Goal: Task Accomplishment & Management: Complete application form

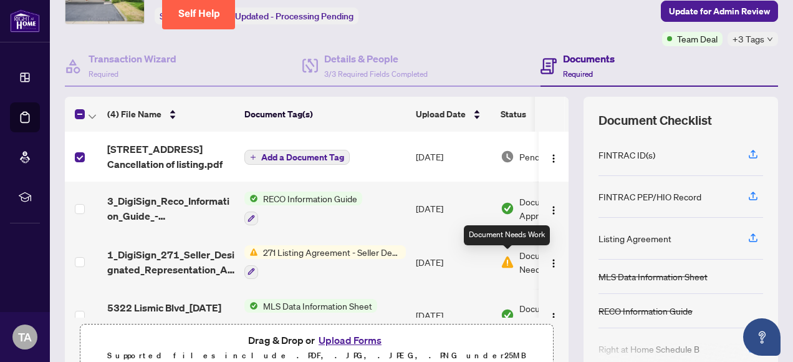
click at [509, 261] on img at bounding box center [508, 262] width 14 height 14
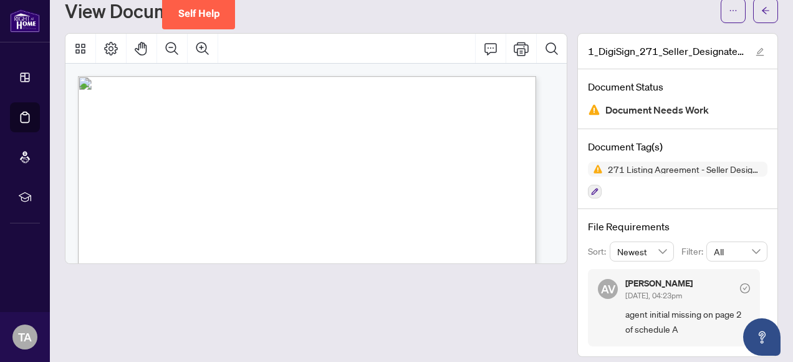
scroll to position [48, 0]
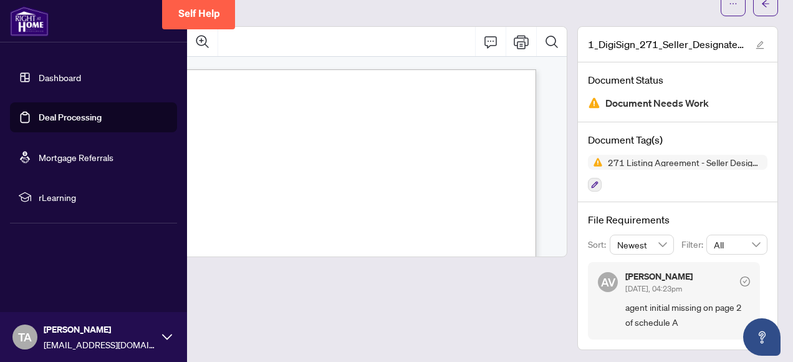
click at [49, 77] on link "Dashboard" at bounding box center [60, 77] width 42 height 11
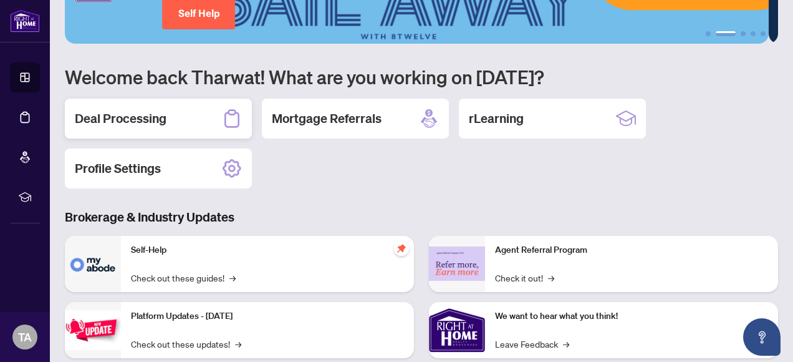
click at [146, 113] on h2 "Deal Processing" at bounding box center [121, 118] width 92 height 17
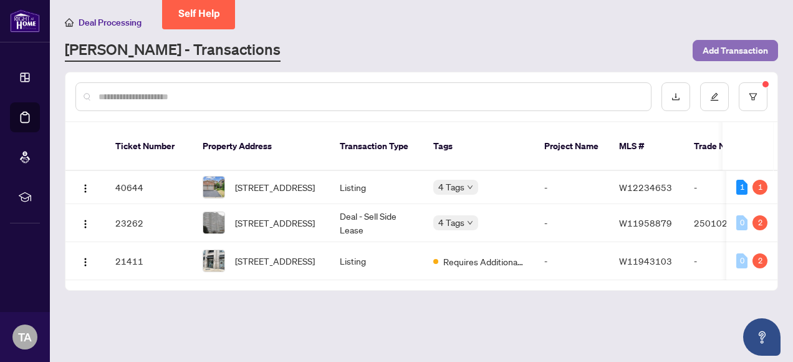
click at [718, 50] on span "Add Transaction" at bounding box center [735, 51] width 65 height 20
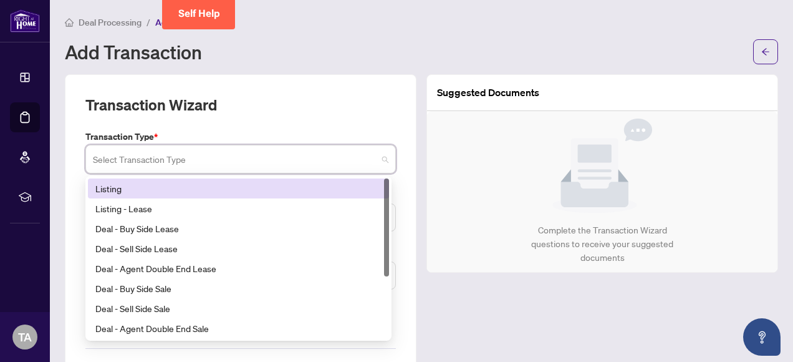
click at [200, 165] on input "search" at bounding box center [235, 160] width 284 height 27
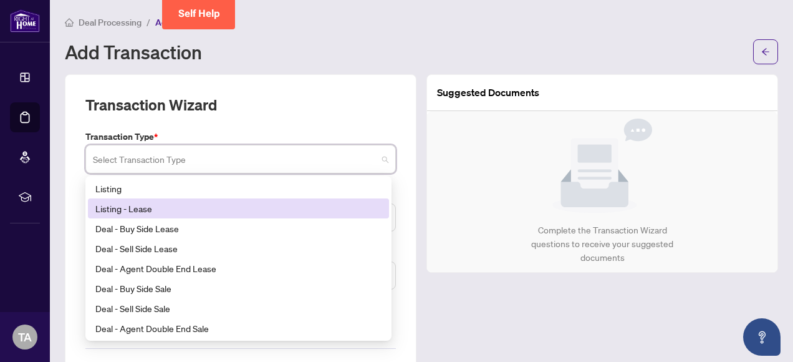
click at [113, 205] on div "Listing - Lease" at bounding box center [238, 208] width 286 height 14
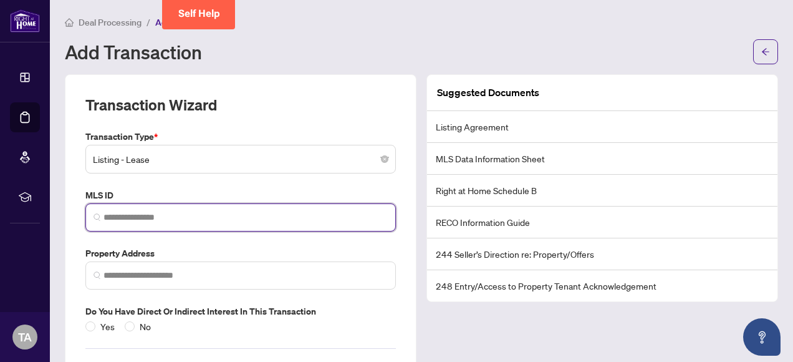
click at [123, 212] on input "search" at bounding box center [246, 217] width 284 height 13
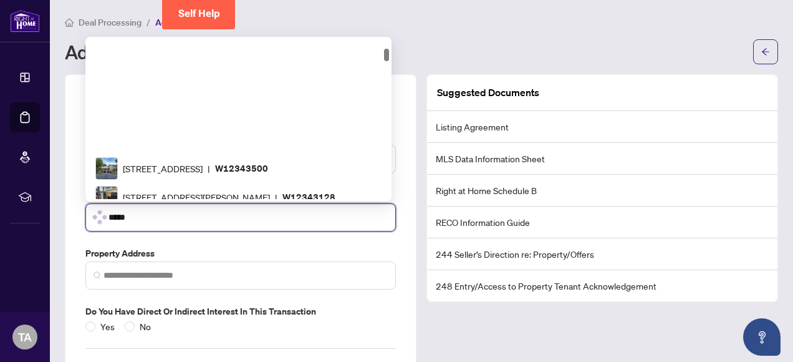
scroll to position [127, 0]
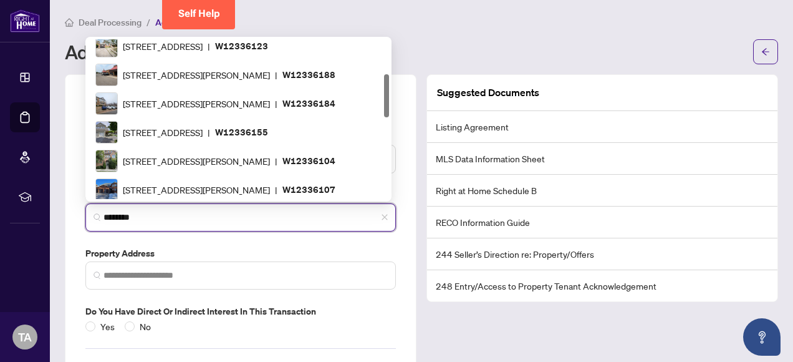
type input "*********"
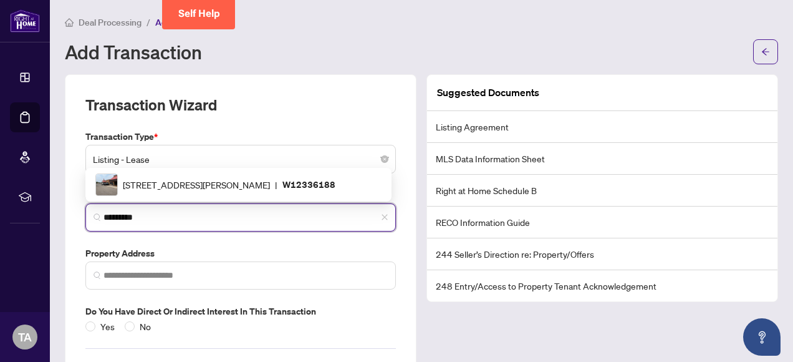
scroll to position [0, 0]
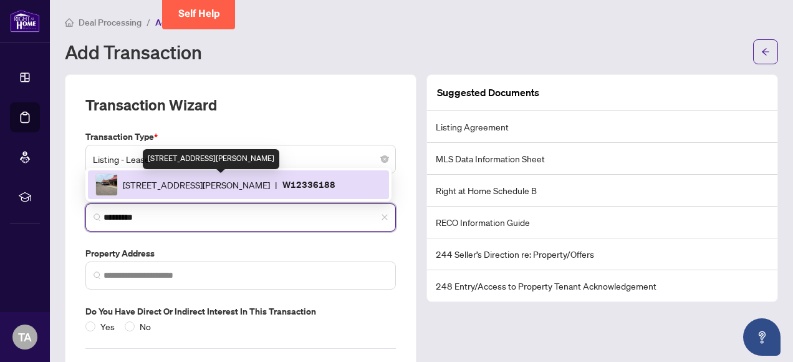
click at [241, 183] on span "[STREET_ADDRESS][PERSON_NAME]" at bounding box center [196, 185] width 147 height 14
type input "**********"
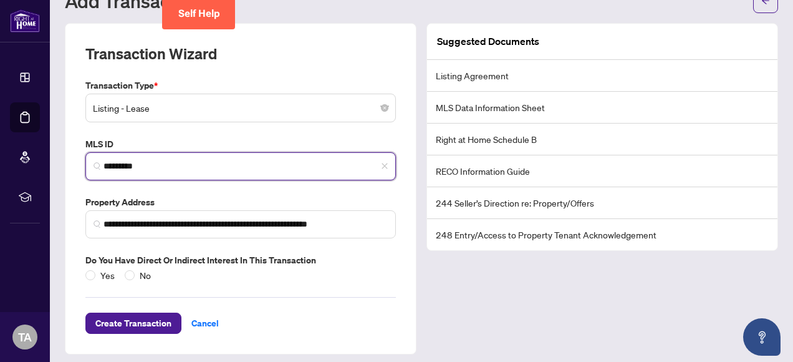
scroll to position [56, 0]
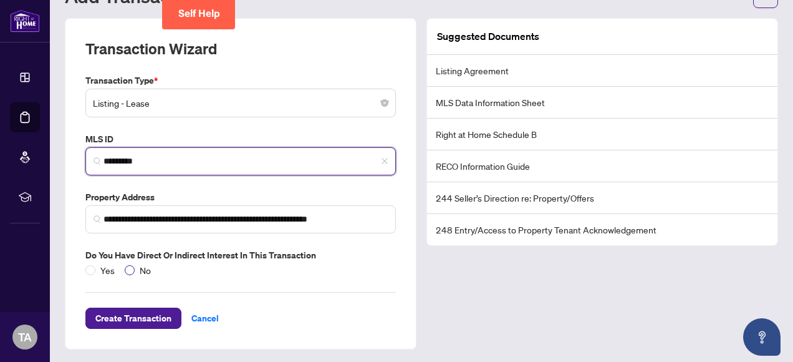
type input "*********"
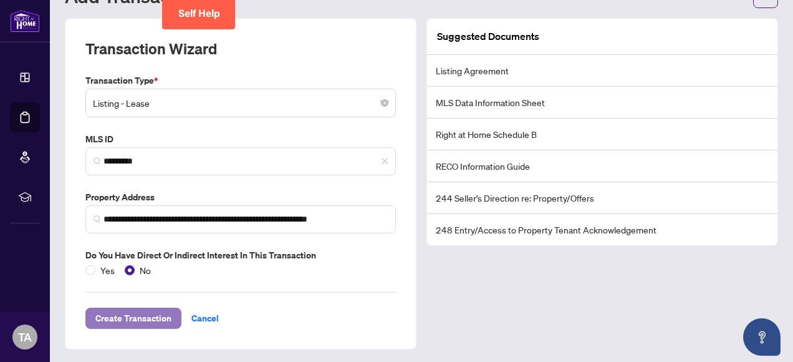
click at [135, 312] on span "Create Transaction" at bounding box center [133, 318] width 76 height 20
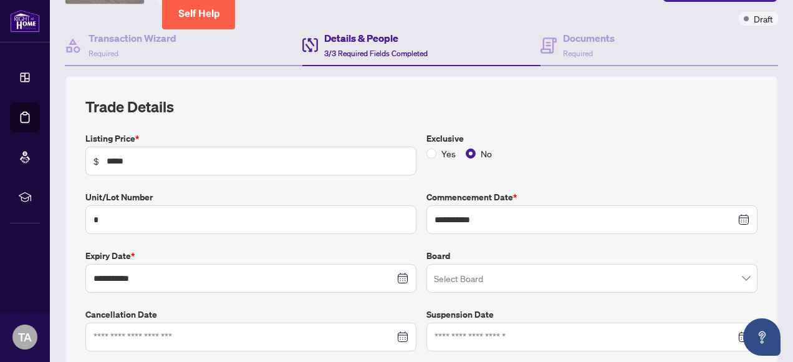
scroll to position [106, 0]
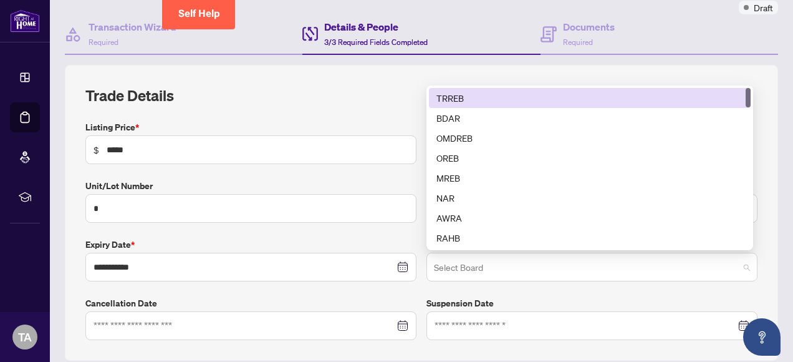
click at [733, 263] on span at bounding box center [592, 267] width 316 height 24
click at [514, 95] on div "TRREB" at bounding box center [589, 98] width 307 height 14
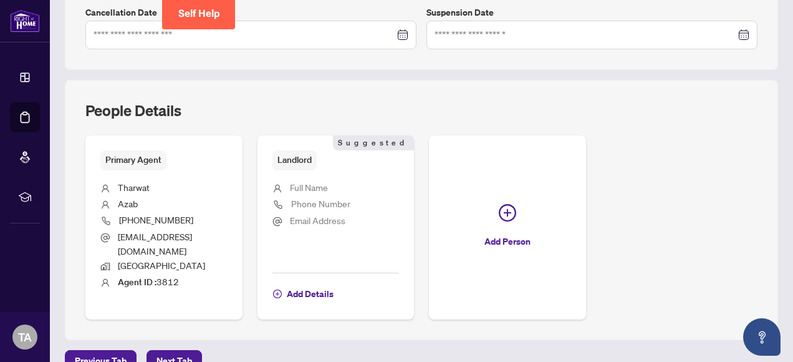
scroll to position [405, 0]
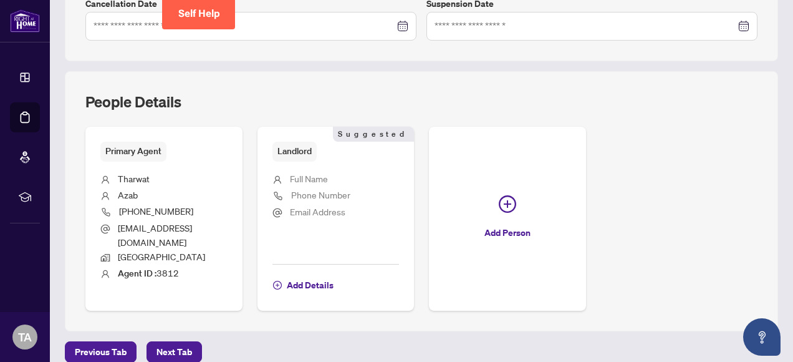
click at [328, 175] on span "Full Name" at bounding box center [309, 178] width 38 height 11
click at [334, 275] on span "Add Details" at bounding box center [310, 285] width 47 height 20
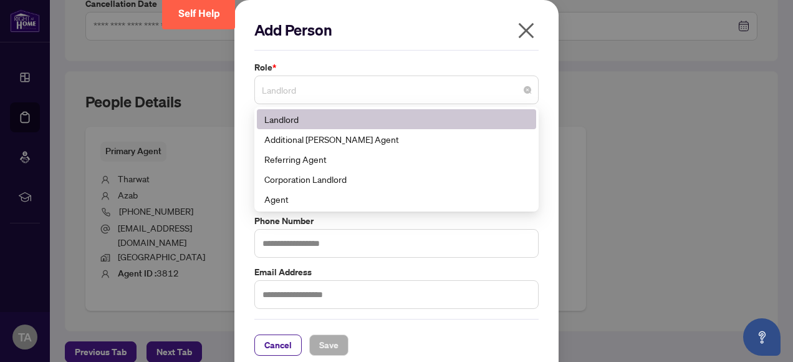
click at [311, 90] on span "Landlord" at bounding box center [396, 90] width 269 height 24
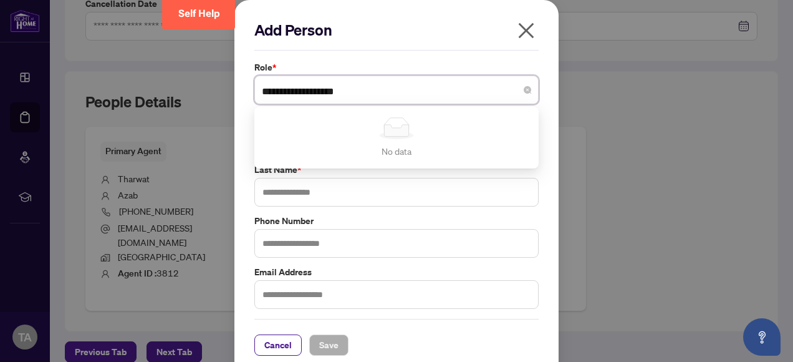
type input "**********"
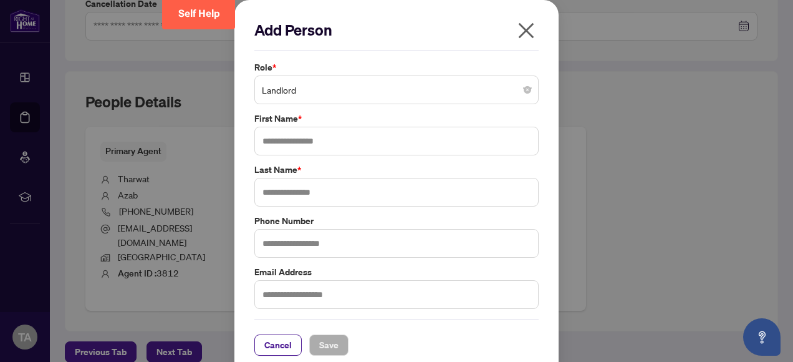
click at [546, 155] on div "Add Person Role * Landlord No data No data First Name * Last Name * Phone Numbe…" at bounding box center [396, 187] width 324 height 375
click at [480, 94] on span "Landlord" at bounding box center [396, 90] width 269 height 24
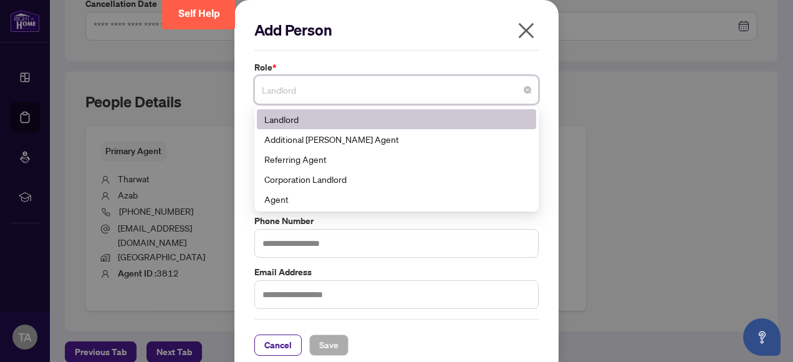
click at [480, 94] on span "Landlord" at bounding box center [396, 90] width 269 height 24
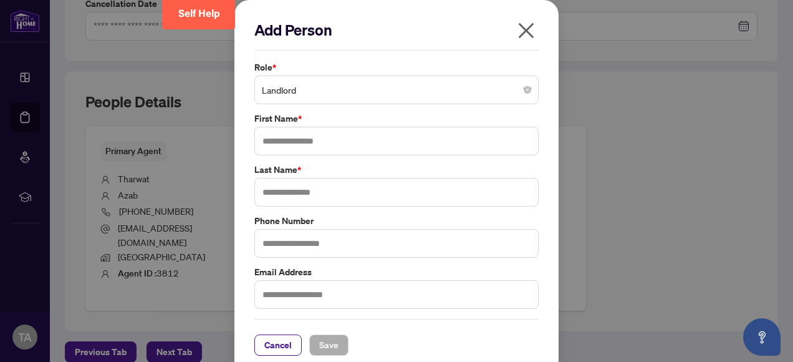
click at [374, 57] on div "Add Person Role * Landlord 3 10 Landlord Additional [PERSON_NAME] Agent Referri…" at bounding box center [396, 187] width 284 height 335
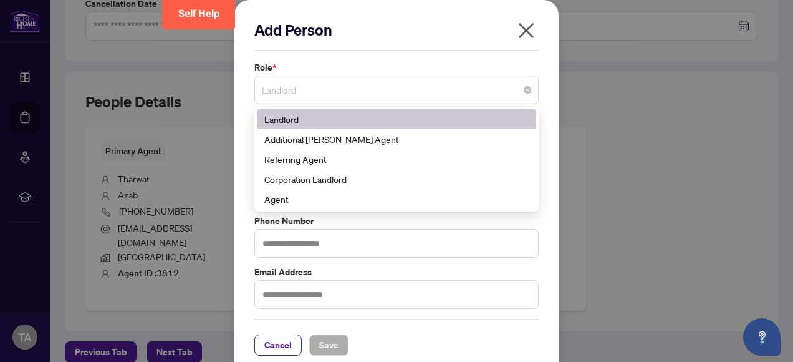
click at [476, 90] on span "Landlord" at bounding box center [396, 90] width 269 height 24
click at [393, 116] on div "Landlord" at bounding box center [396, 119] width 264 height 14
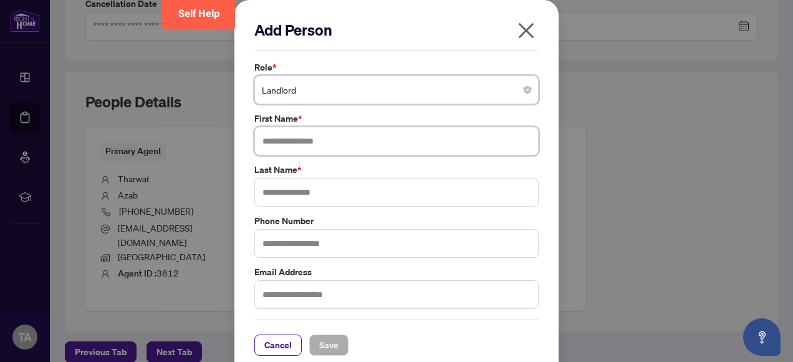
click at [325, 140] on input "text" at bounding box center [396, 141] width 284 height 29
type input "****"
click at [296, 191] on input "text" at bounding box center [396, 192] width 284 height 29
type input "*****"
click at [299, 244] on input "text" at bounding box center [396, 243] width 284 height 29
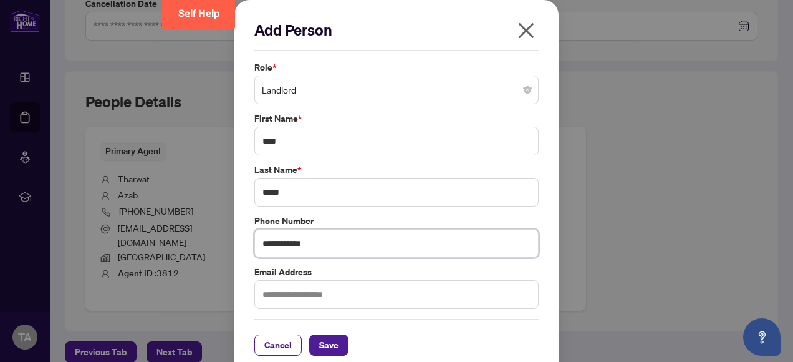
type input "**********"
click at [311, 297] on input "text" at bounding box center [396, 294] width 284 height 29
type input "**********"
click at [326, 344] on span "Save" at bounding box center [328, 345] width 19 height 20
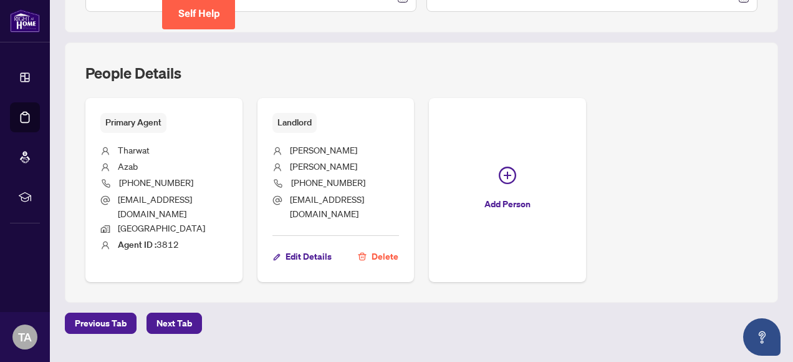
scroll to position [448, 0]
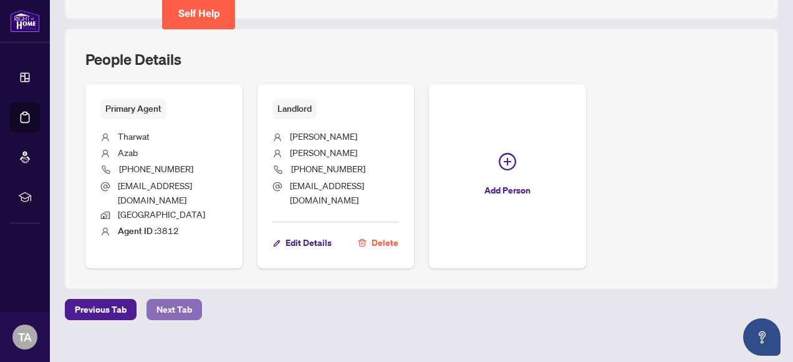
click at [171, 299] on span "Next Tab" at bounding box center [175, 309] width 36 height 20
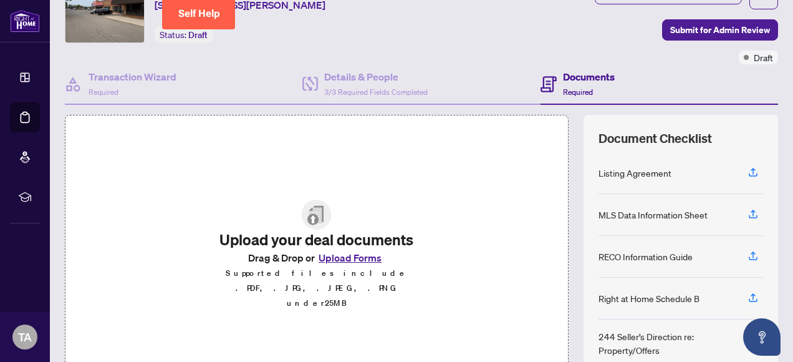
scroll to position [75, 0]
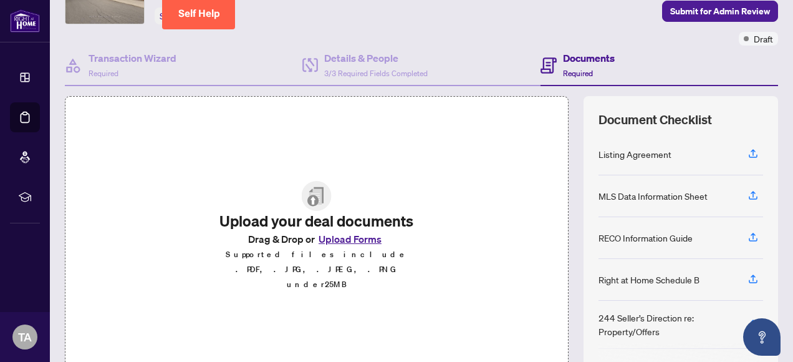
click at [344, 244] on button "Upload Forms" at bounding box center [350, 239] width 70 height 16
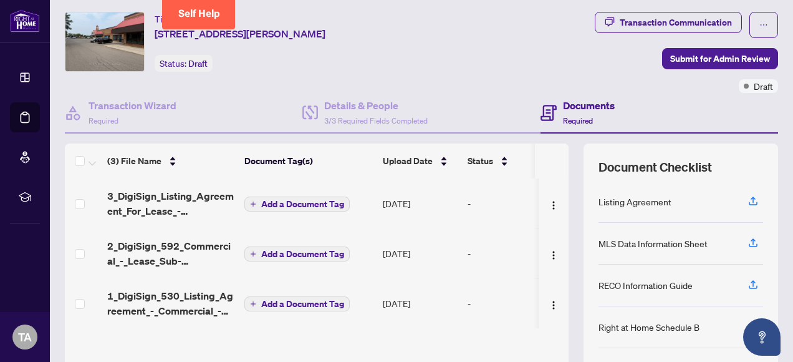
scroll to position [0, 0]
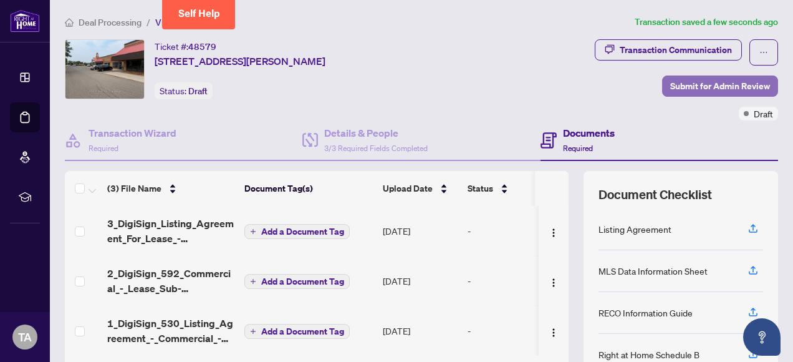
click at [698, 85] on span "Submit for Admin Review" at bounding box center [720, 86] width 100 height 20
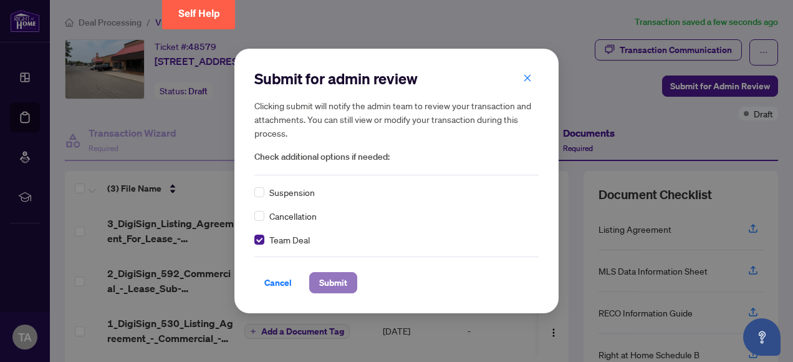
click at [337, 284] on span "Submit" at bounding box center [333, 282] width 28 height 20
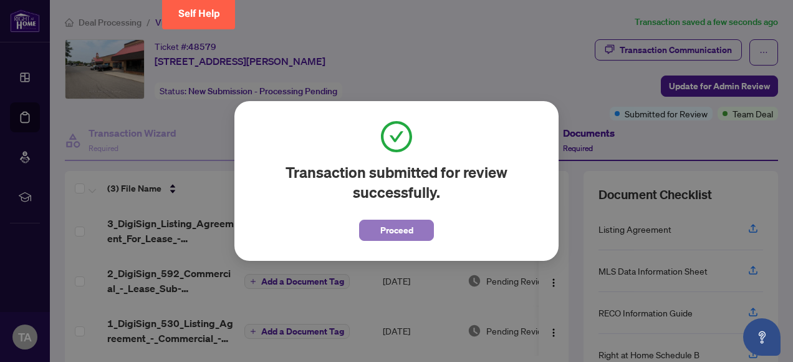
click at [405, 229] on span "Proceed" at bounding box center [396, 230] width 33 height 20
